Goal: Task Accomplishment & Management: Manage account settings

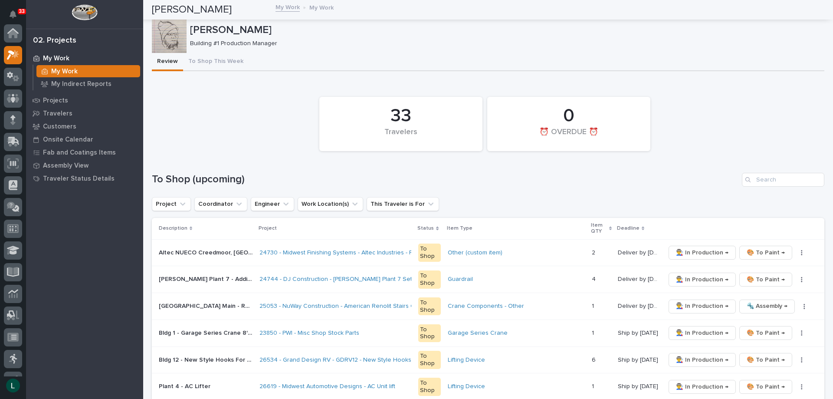
scroll to position [22, 0]
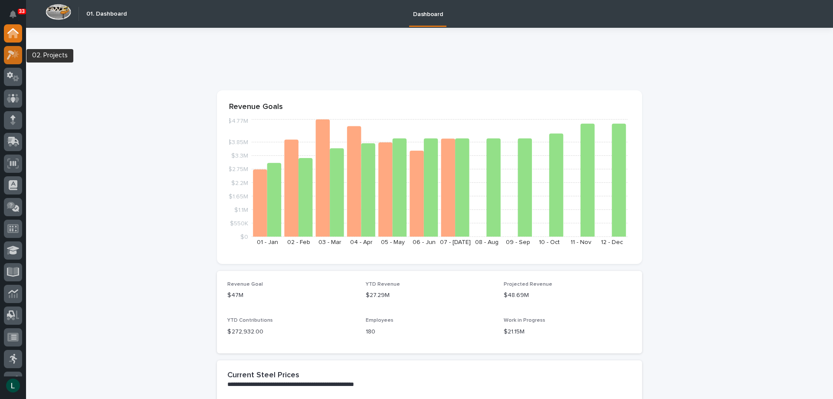
click at [10, 54] on icon at bounding box center [13, 55] width 13 height 10
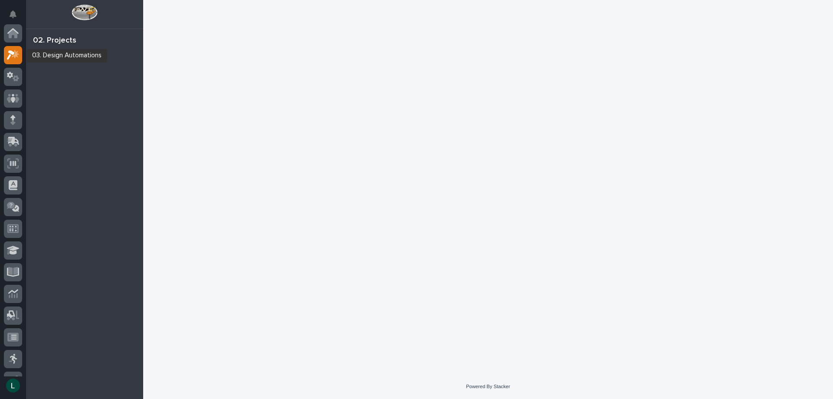
scroll to position [22, 0]
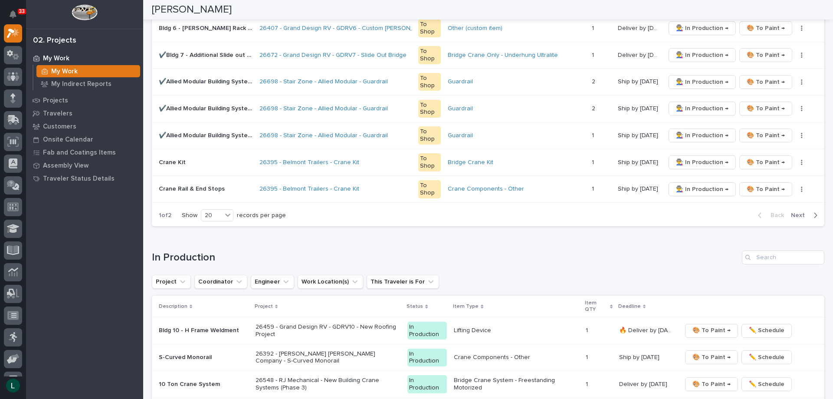
scroll to position [608, 0]
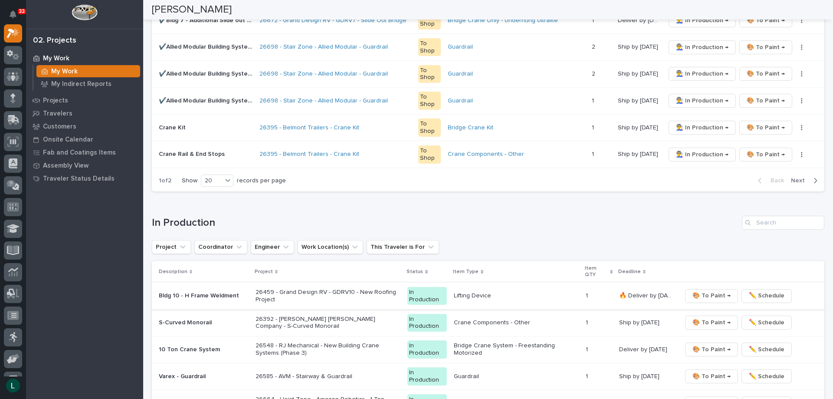
click at [715, 293] on span "🎨 To Paint →" at bounding box center [712, 295] width 38 height 10
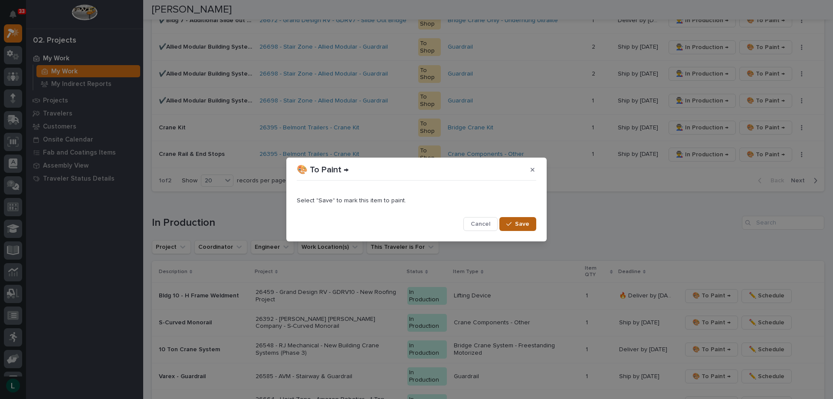
click at [522, 221] on span "Save" at bounding box center [522, 224] width 14 height 8
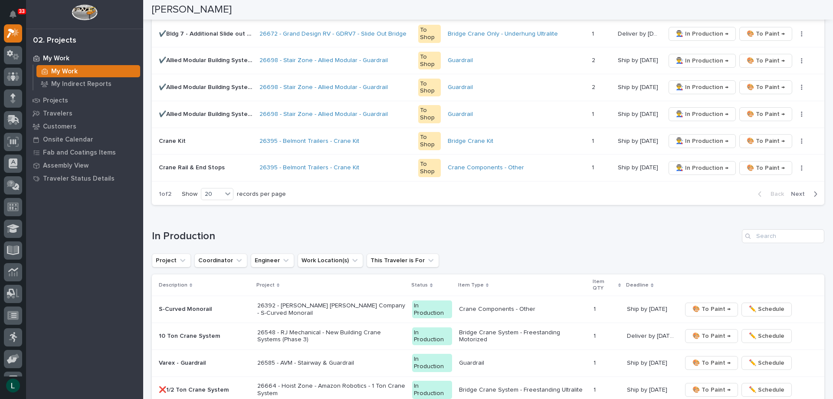
scroll to position [582, 0]
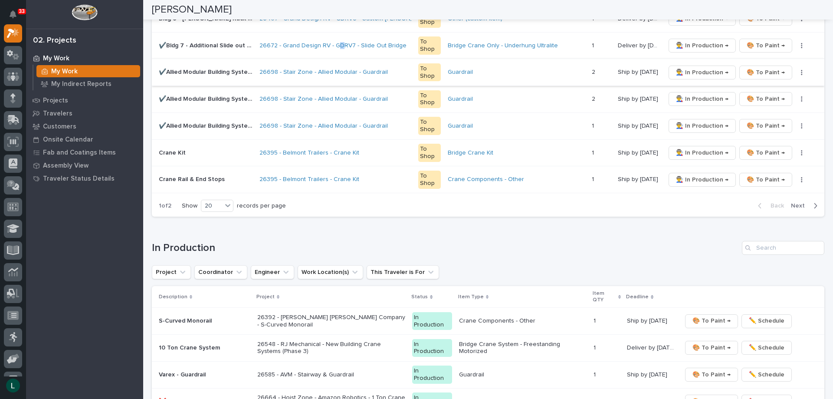
drag, startPoint x: 340, startPoint y: 54, endPoint x: 365, endPoint y: 81, distance: 36.6
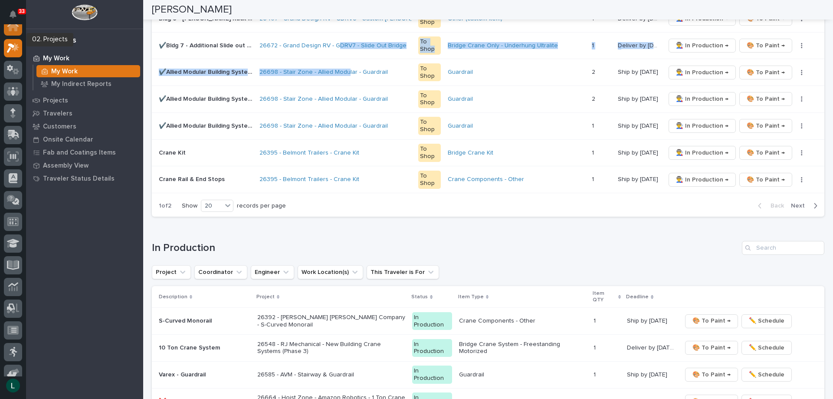
scroll to position [0, 0]
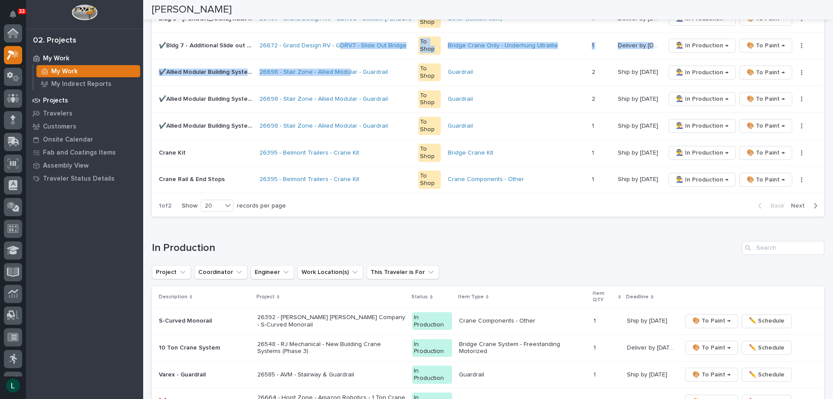
click at [60, 97] on p "Projects" at bounding box center [55, 101] width 25 height 8
